Goal: Task Accomplishment & Management: Use online tool/utility

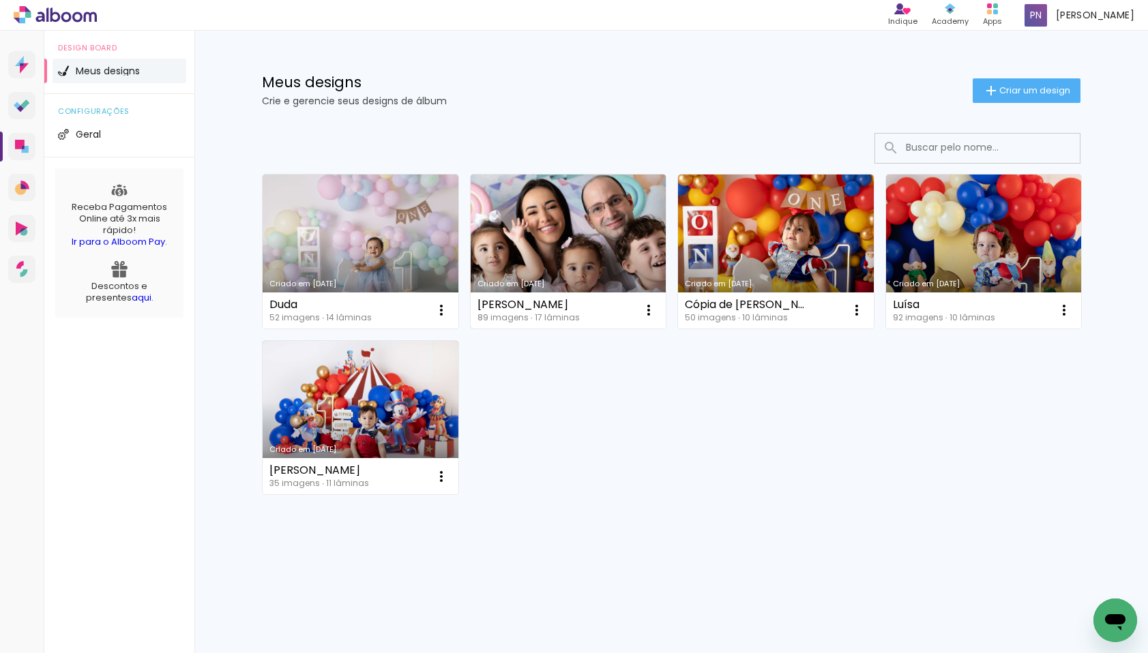
click at [547, 226] on link "Criado em [DATE]" at bounding box center [569, 252] width 196 height 154
